Goal: Transaction & Acquisition: Purchase product/service

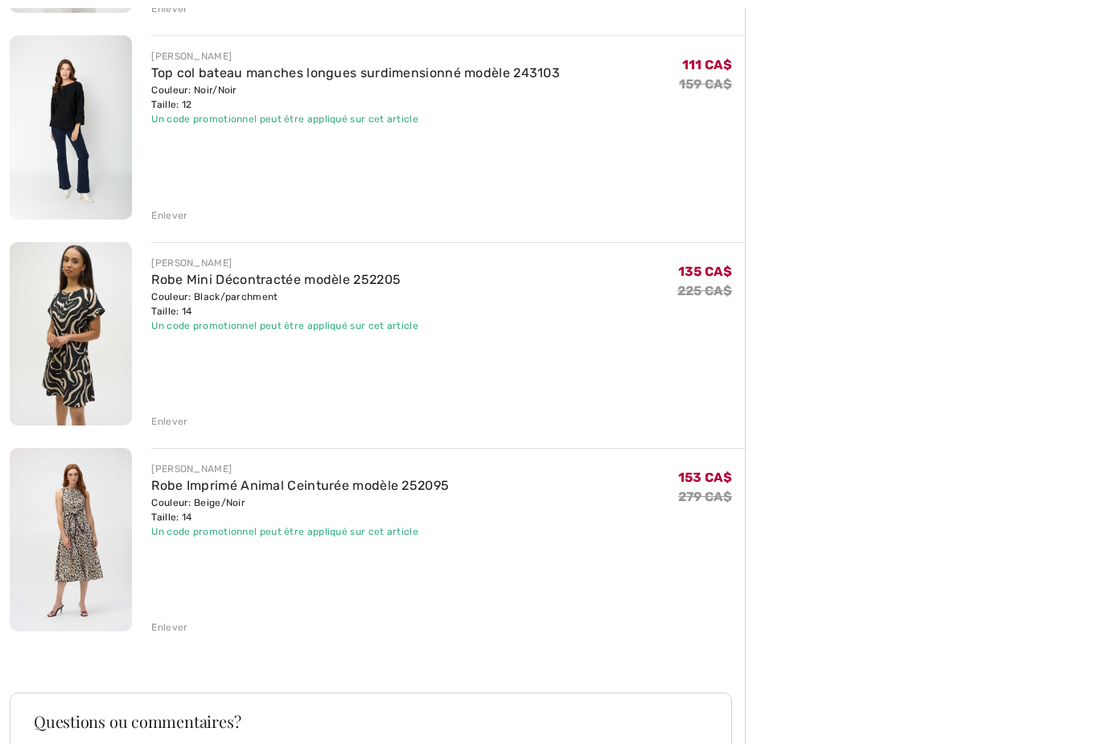
scroll to position [794, 0]
click at [80, 530] on img at bounding box center [71, 538] width 122 height 183
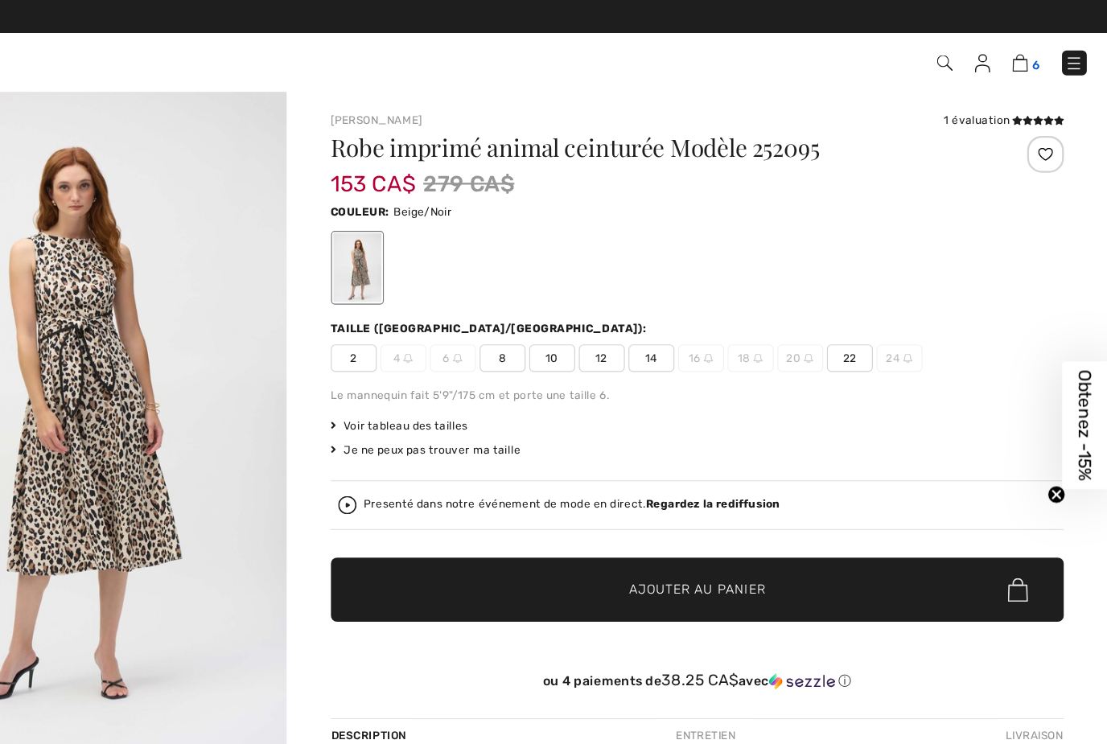
click at [1023, 55] on img at bounding box center [1030, 54] width 14 height 15
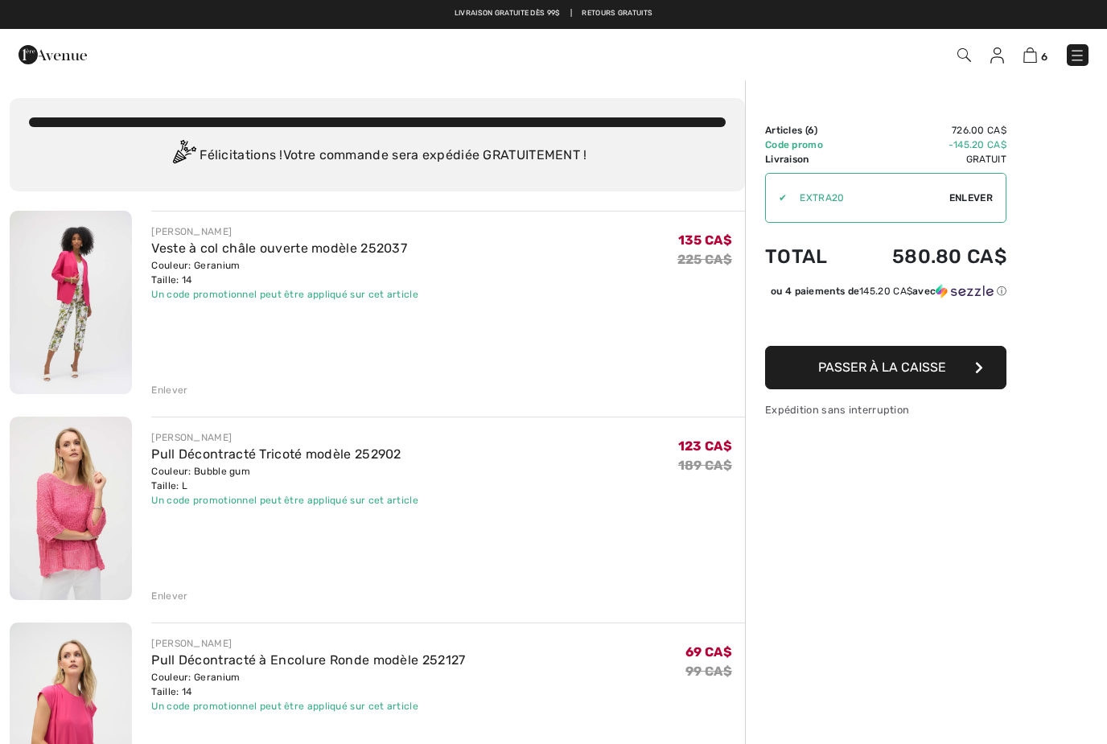
click at [71, 278] on img at bounding box center [71, 302] width 122 height 183
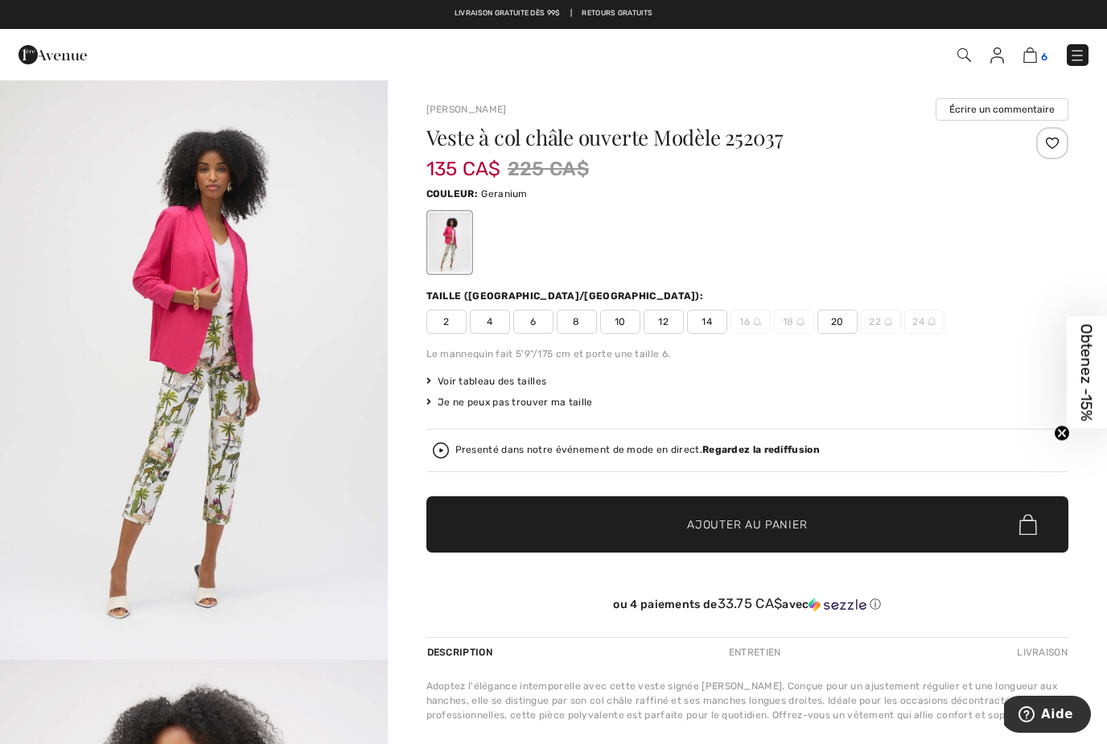
click at [1037, 55] on img at bounding box center [1030, 54] width 14 height 15
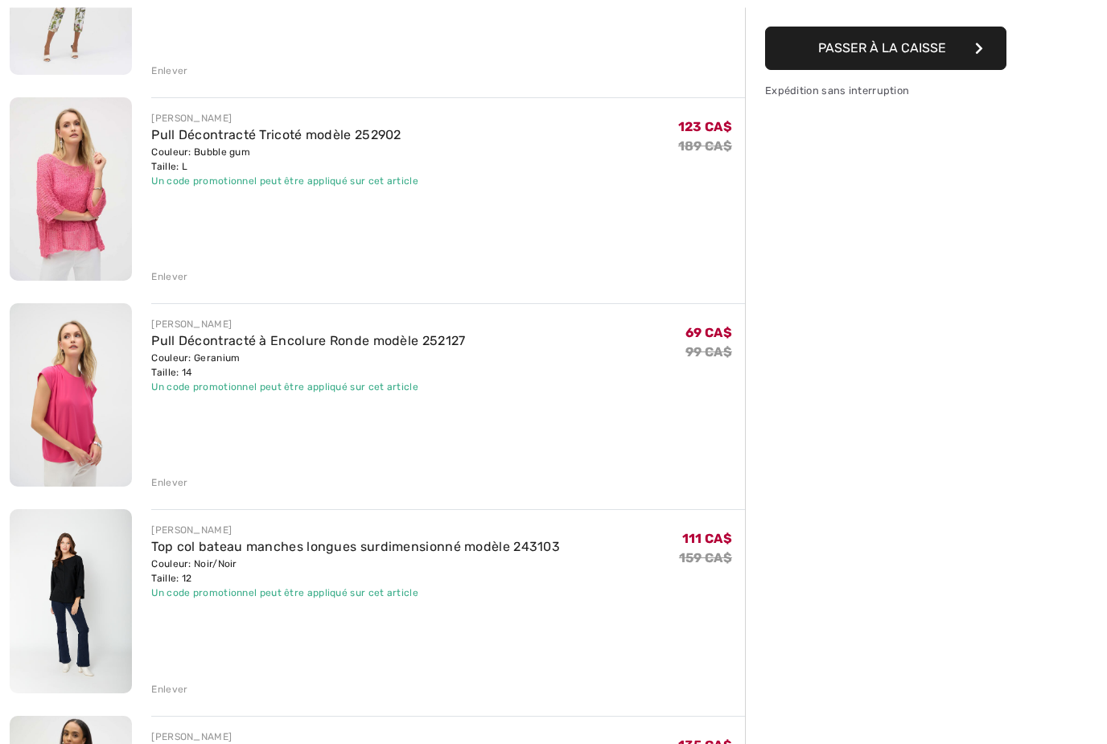
scroll to position [319, 0]
click at [166, 693] on div "Enlever" at bounding box center [169, 689] width 36 height 14
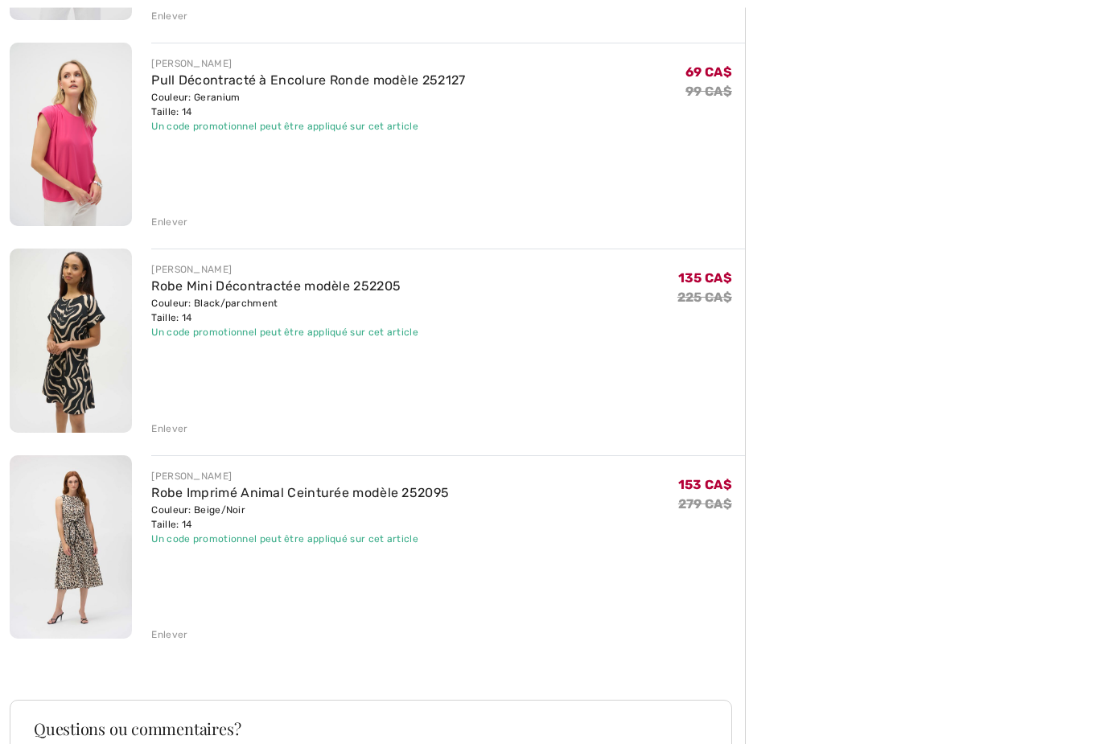
scroll to position [580, 0]
click at [73, 545] on img at bounding box center [71, 546] width 122 height 183
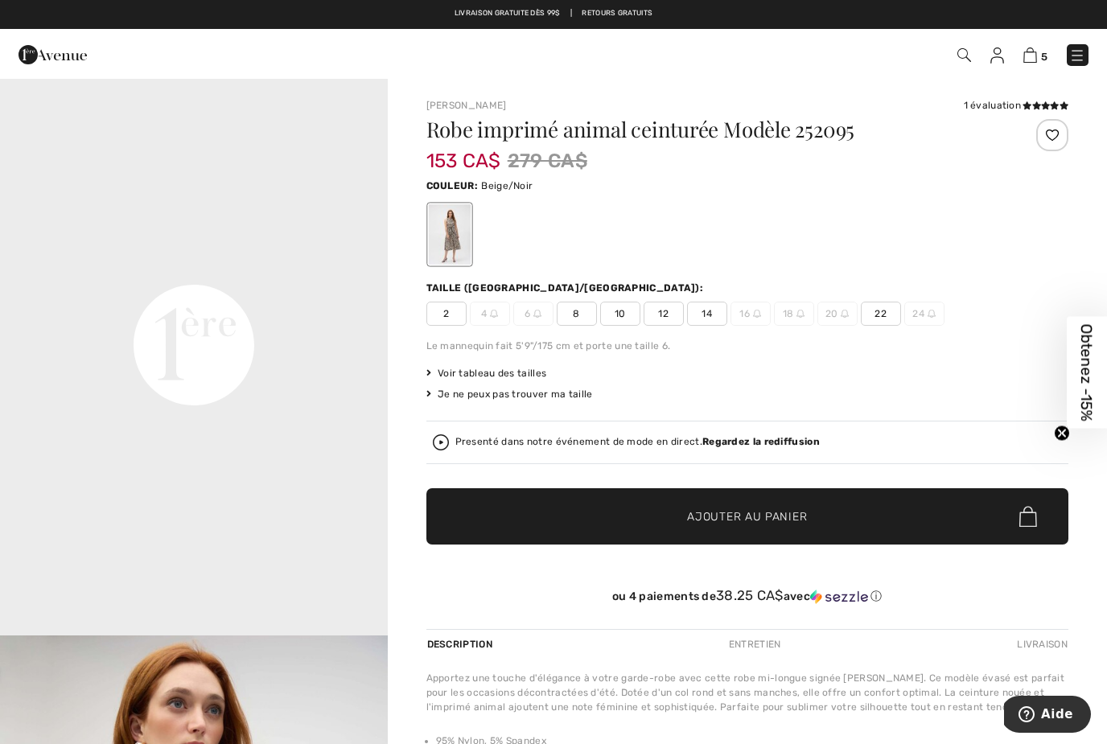
scroll to position [1187, 0]
